Goal: Task Accomplishment & Management: Manage account settings

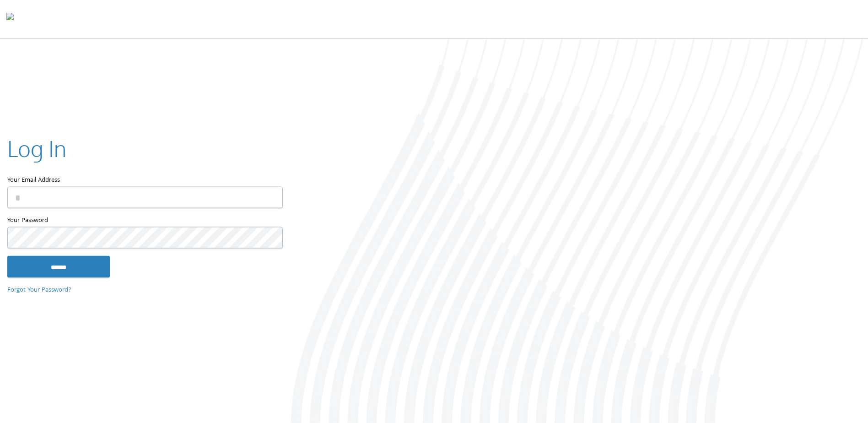
click at [100, 195] on input "Your Email Address" at bounding box center [145, 198] width 276 height 22
type input "**********"
click at [45, 265] on input "******" at bounding box center [58, 267] width 103 height 22
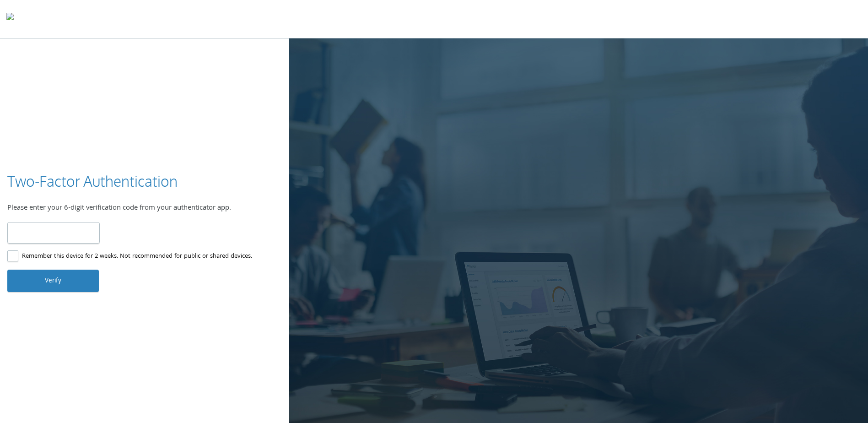
type input "******"
